Goal: Use online tool/utility

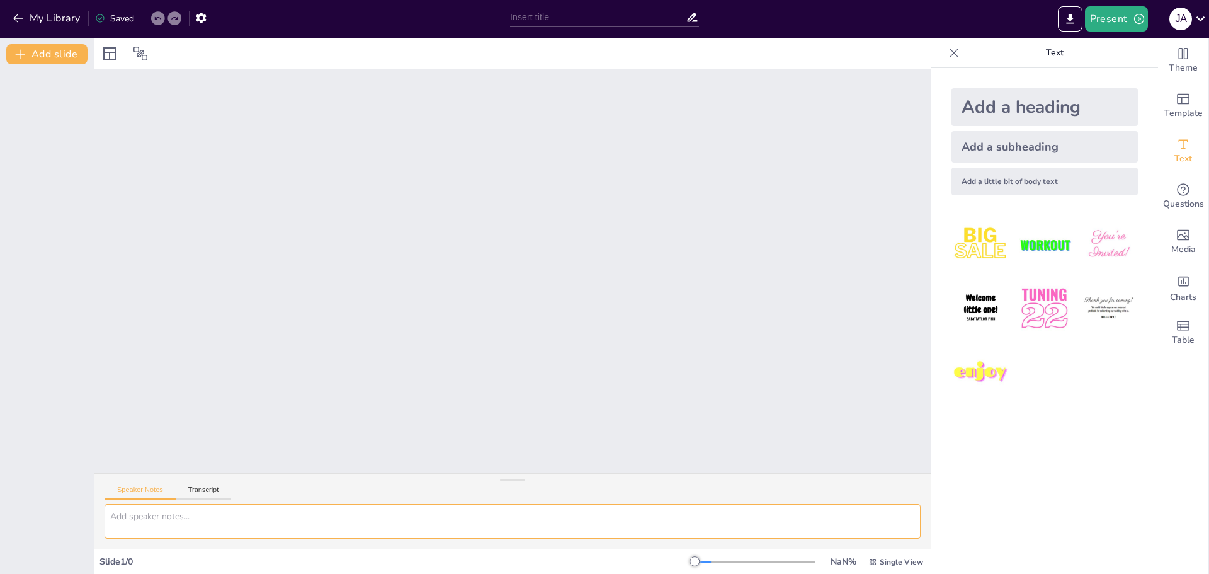
click at [283, 518] on textarea at bounding box center [513, 521] width 816 height 35
paste textarea
click at [179, 510] on textarea at bounding box center [513, 521] width 816 height 35
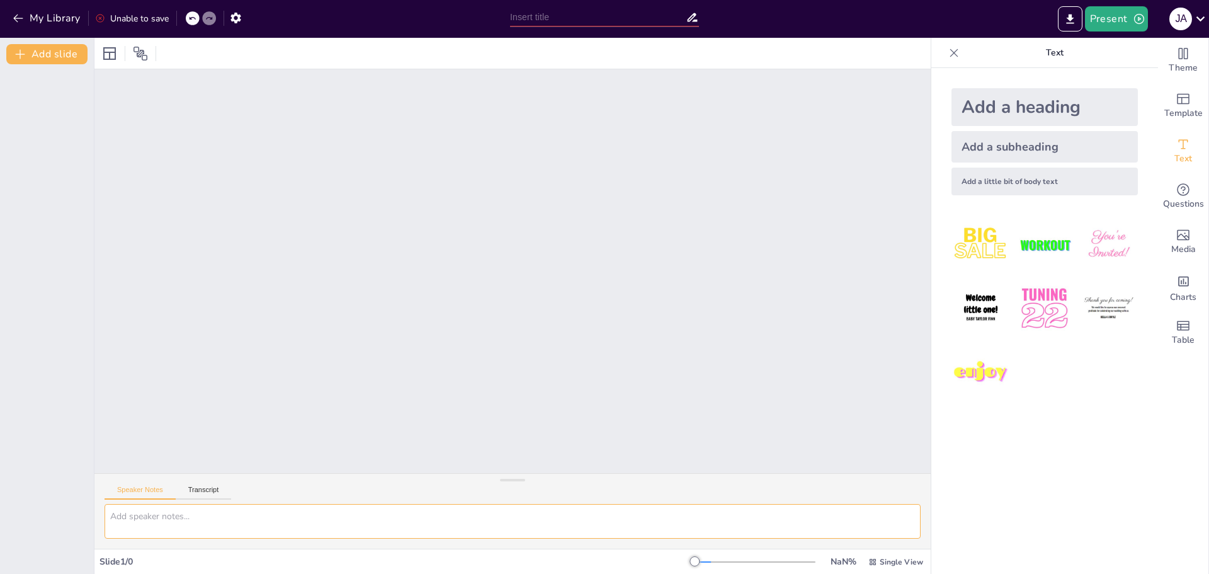
paste textarea
